Goal: Navigation & Orientation: Find specific page/section

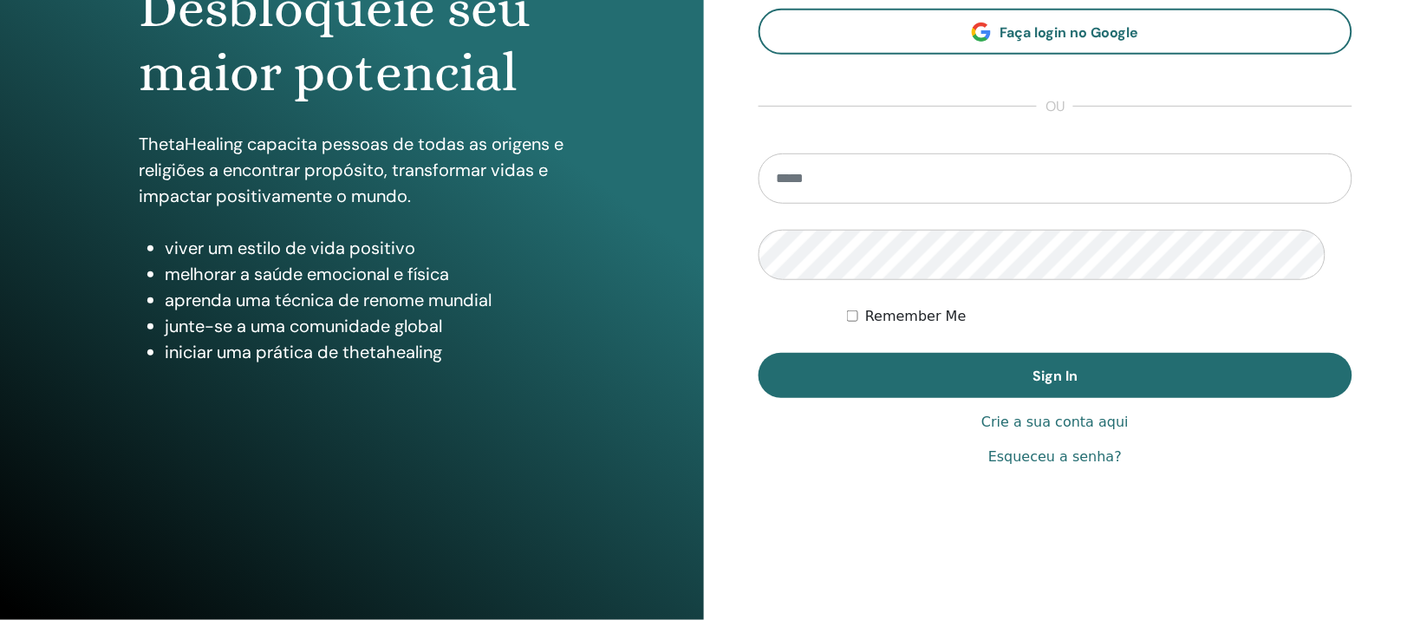
scroll to position [217, 0]
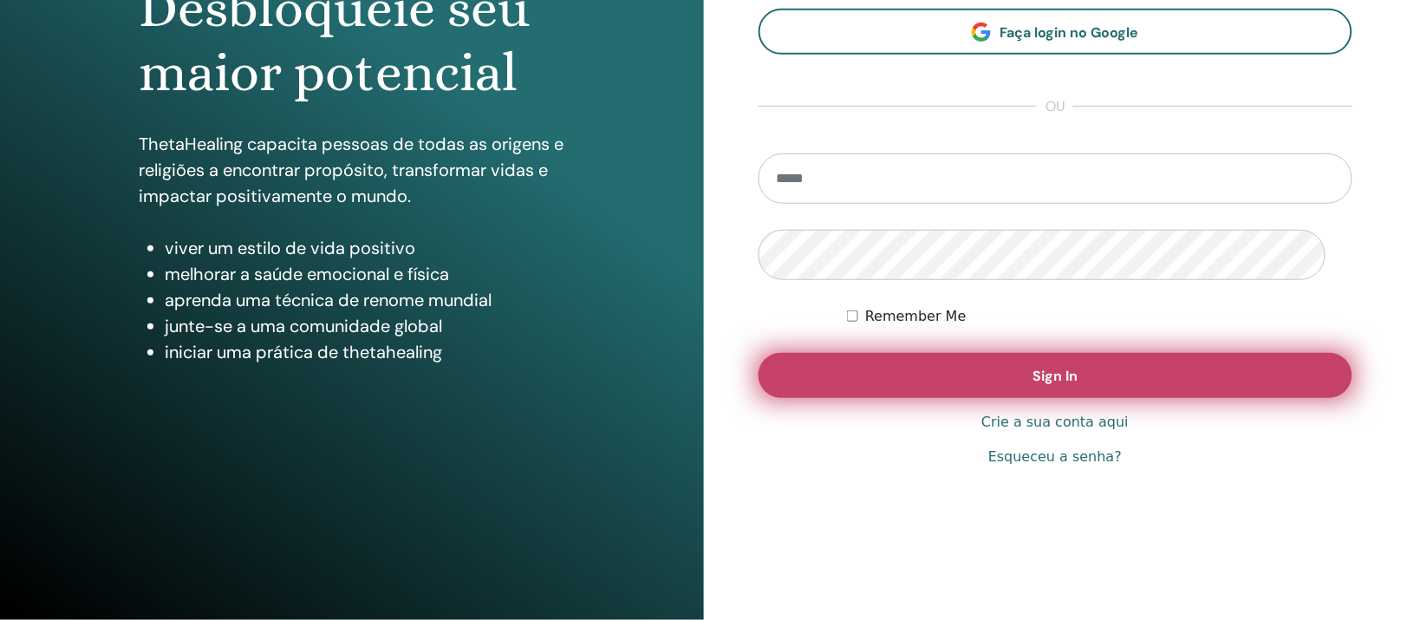
type input "**********"
click at [948, 398] on button "Sign In" at bounding box center [1056, 375] width 595 height 45
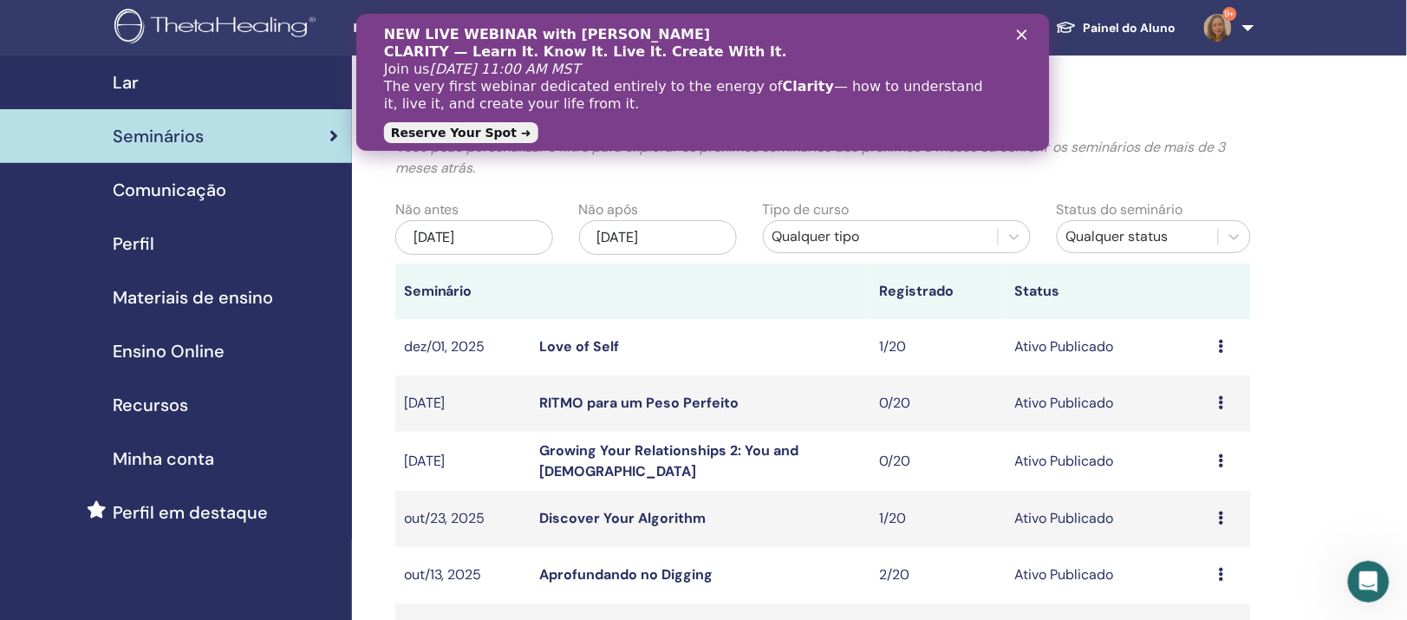
click at [1018, 35] on icon "Fechar" at bounding box center [1022, 34] width 10 height 10
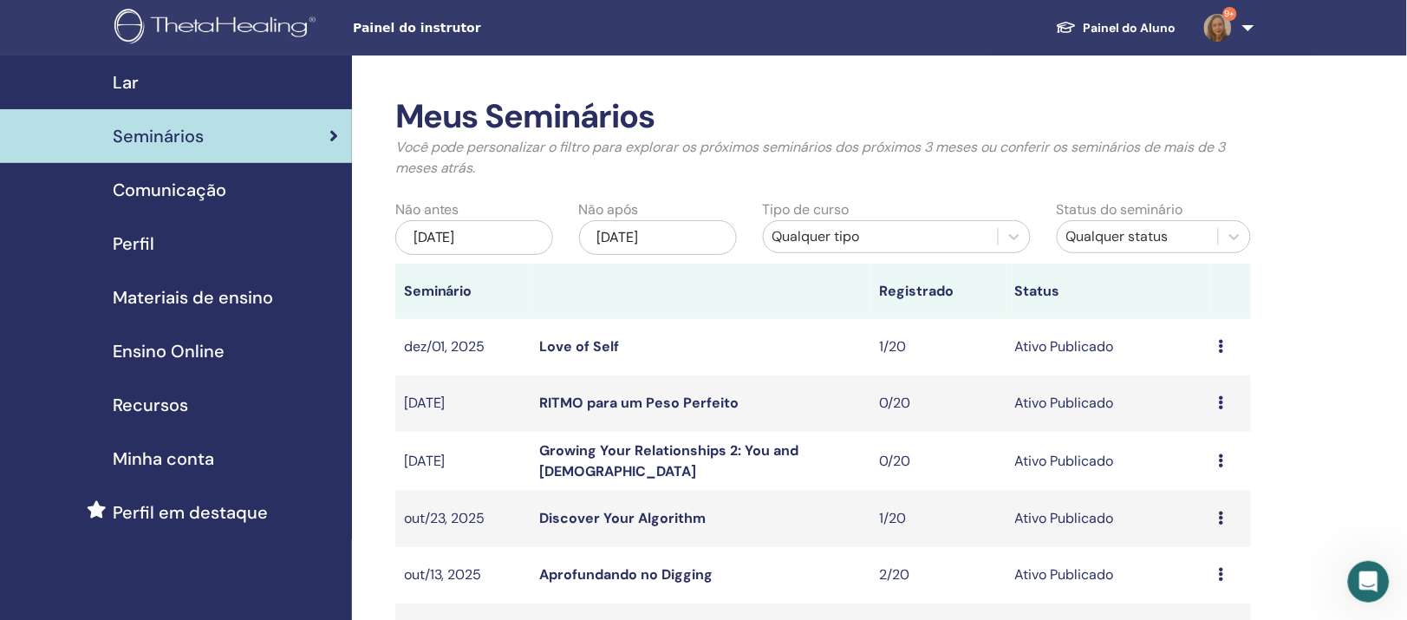
click at [1123, 25] on link "Painel do Aluno" at bounding box center [1116, 28] width 148 height 32
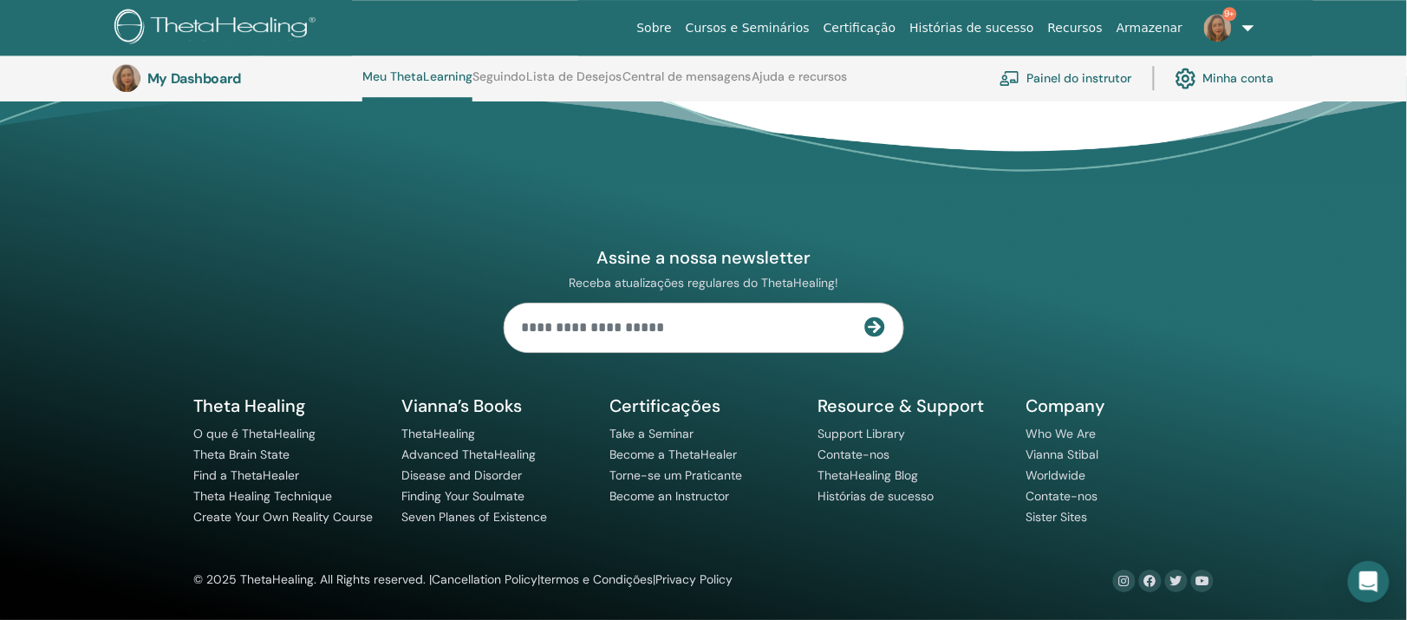
scroll to position [1541, 0]
click at [662, 467] on link "Torne-se um Praticante" at bounding box center [676, 475] width 133 height 16
